Goal: Find contact information: Find contact information

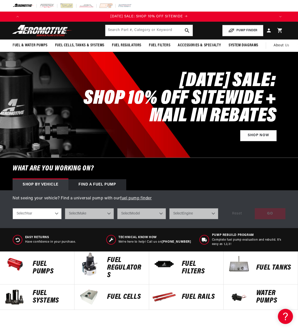
drag, startPoint x: 149, startPoint y: 167, endPoint x: 135, endPoint y: 109, distance: 59.5
click at [149, 167] on h6 "What are you working on?" at bounding box center [149, 168] width 298 height 21
click at [193, 202] on p "Not seeing your vehicle? Find a universal pump with our fuel pump finder" at bounding box center [149, 198] width 273 height 7
click at [269, 28] on icon at bounding box center [269, 30] width 7 height 7
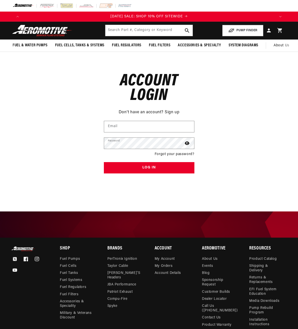
click at [27, 205] on main "Reset your password Don't have an account? Sign up Email Submit Cancel Account …" at bounding box center [149, 132] width 298 height 160
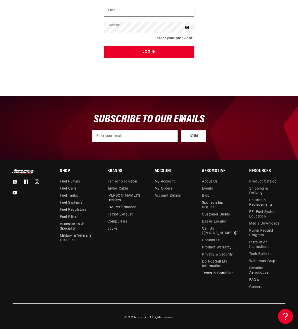
scroll to position [0, 253]
click at [214, 231] on link "Call Us ([PHONE_NUMBER])" at bounding box center [220, 231] width 36 height 12
click at [207, 240] on link "Contact Us" at bounding box center [211, 240] width 19 height 7
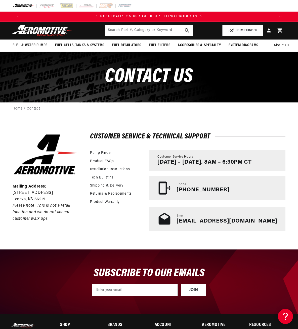
scroll to position [0, 253]
